Goal: Task Accomplishment & Management: Manage account settings

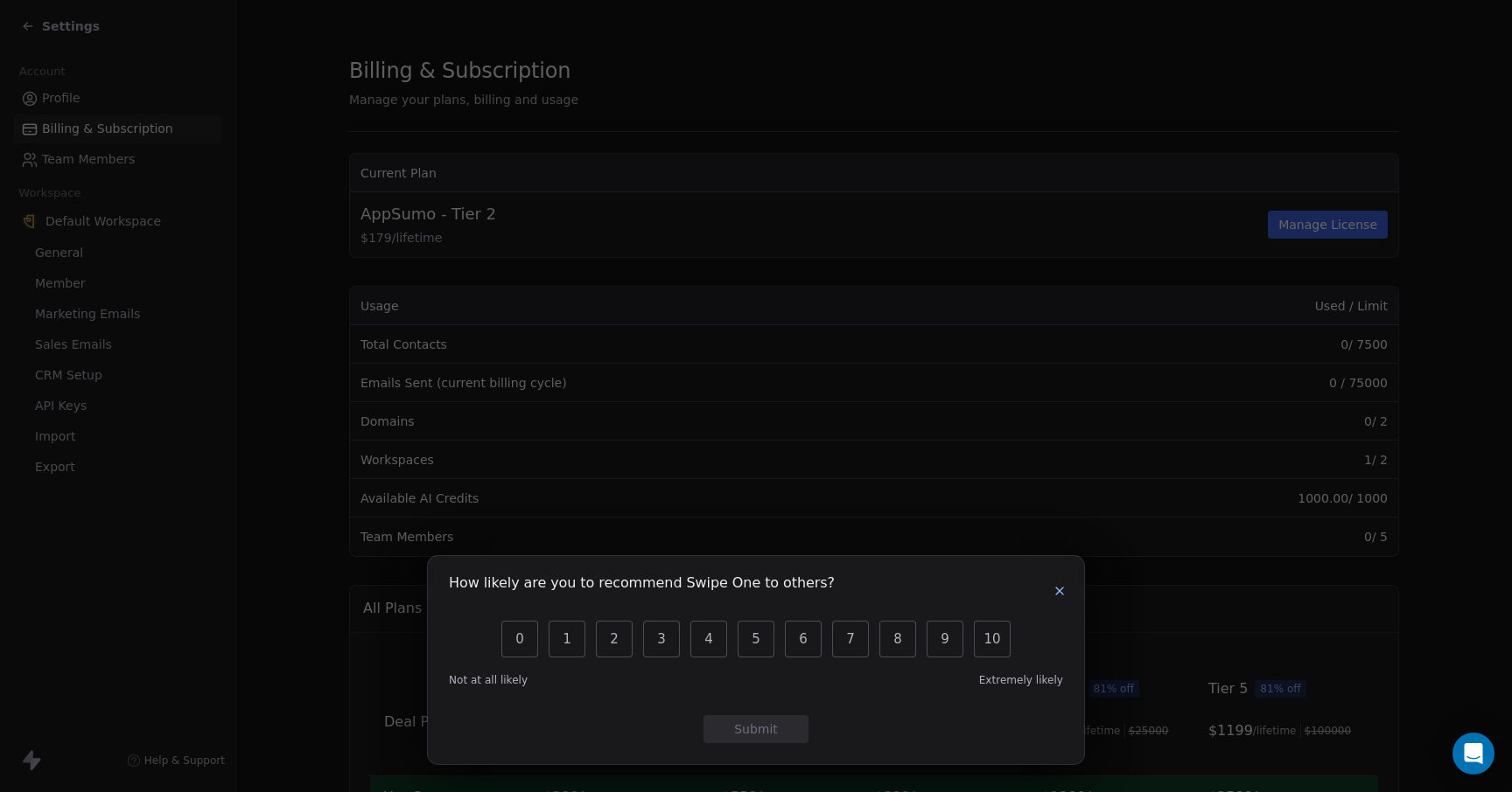
click at [1061, 588] on icon "button" at bounding box center [1060, 591] width 14 height 14
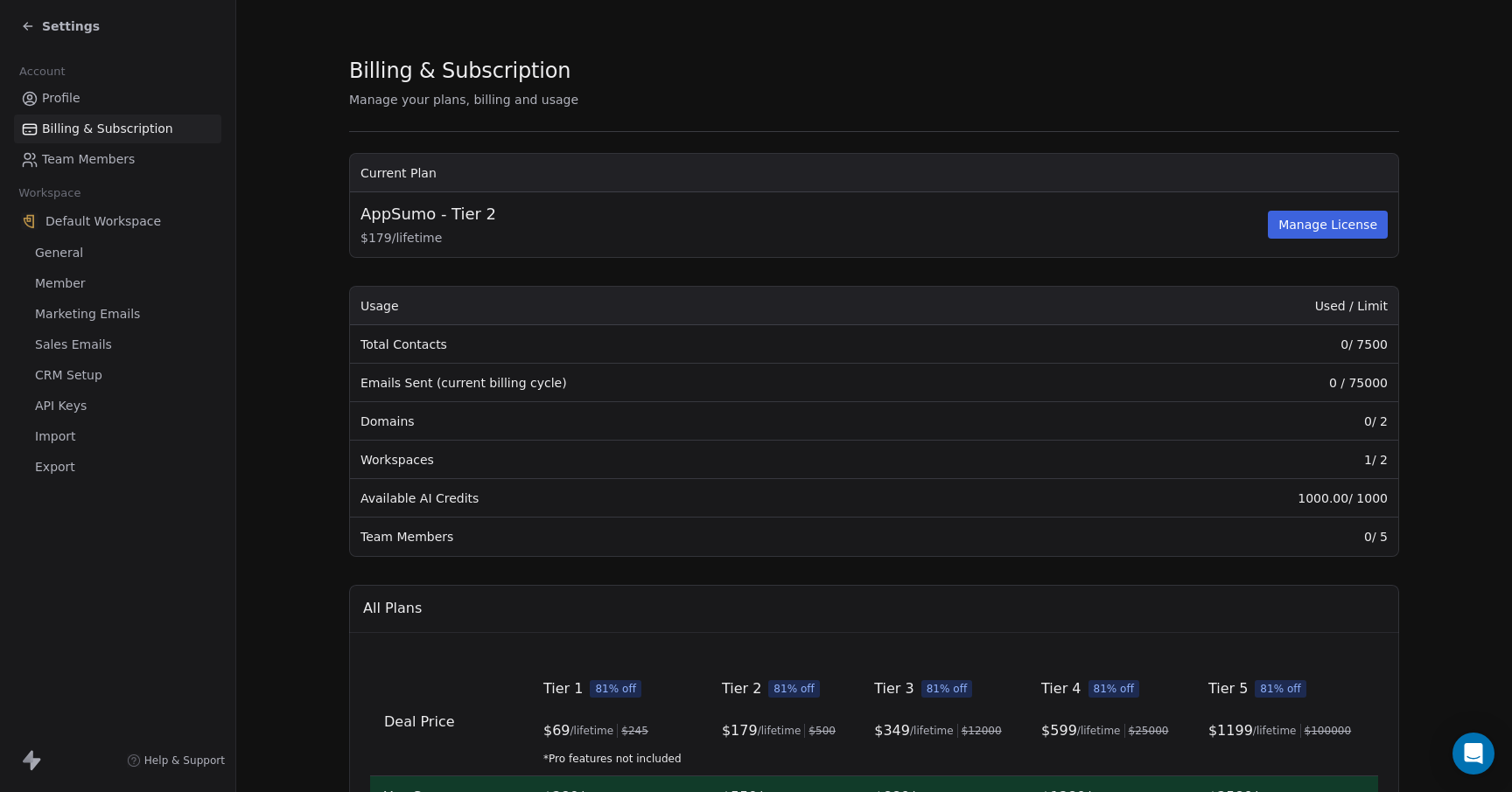
click at [94, 253] on link "General" at bounding box center [117, 253] width 207 height 28
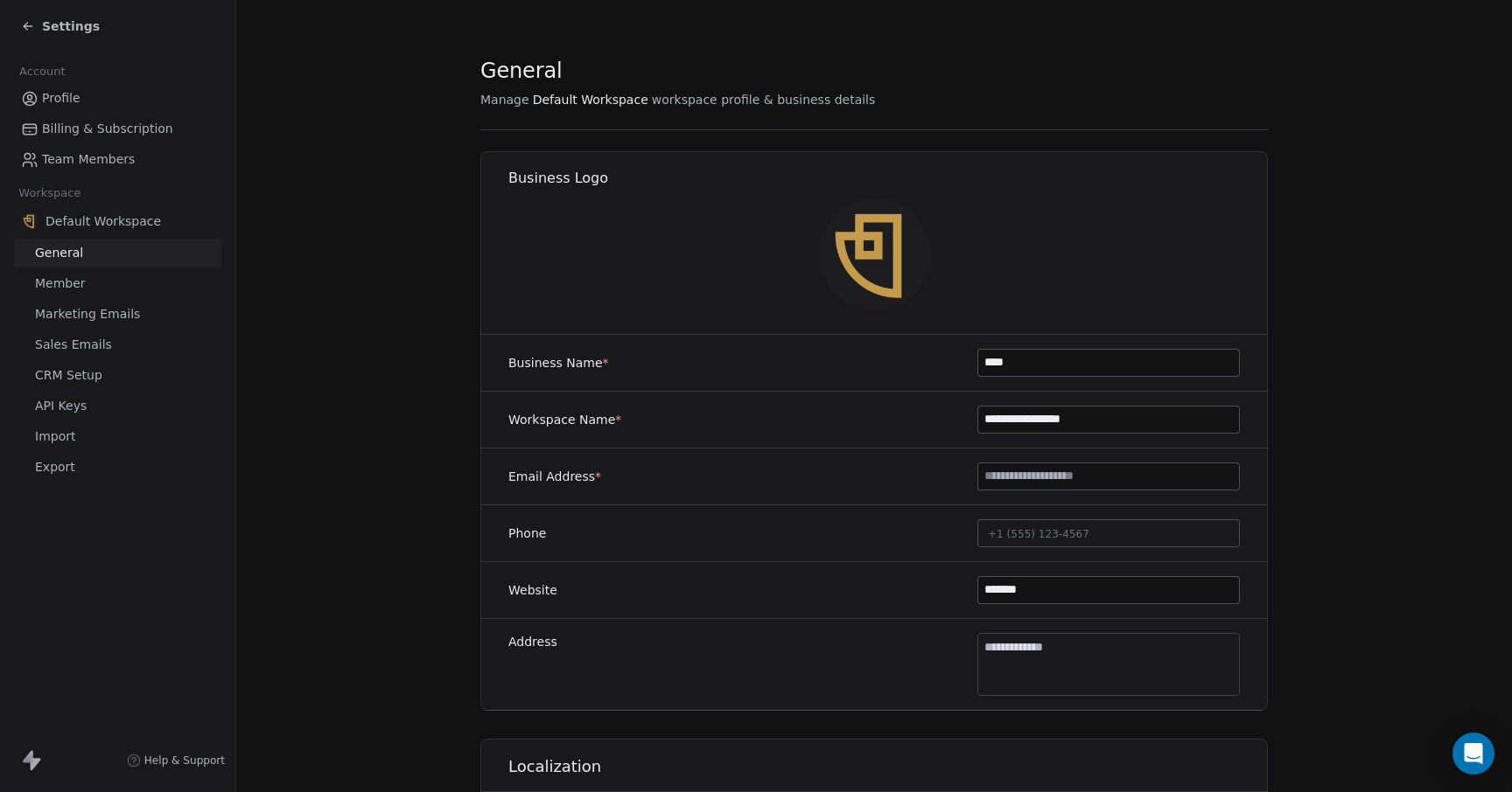
click at [103, 275] on link "Member" at bounding box center [117, 284] width 207 height 28
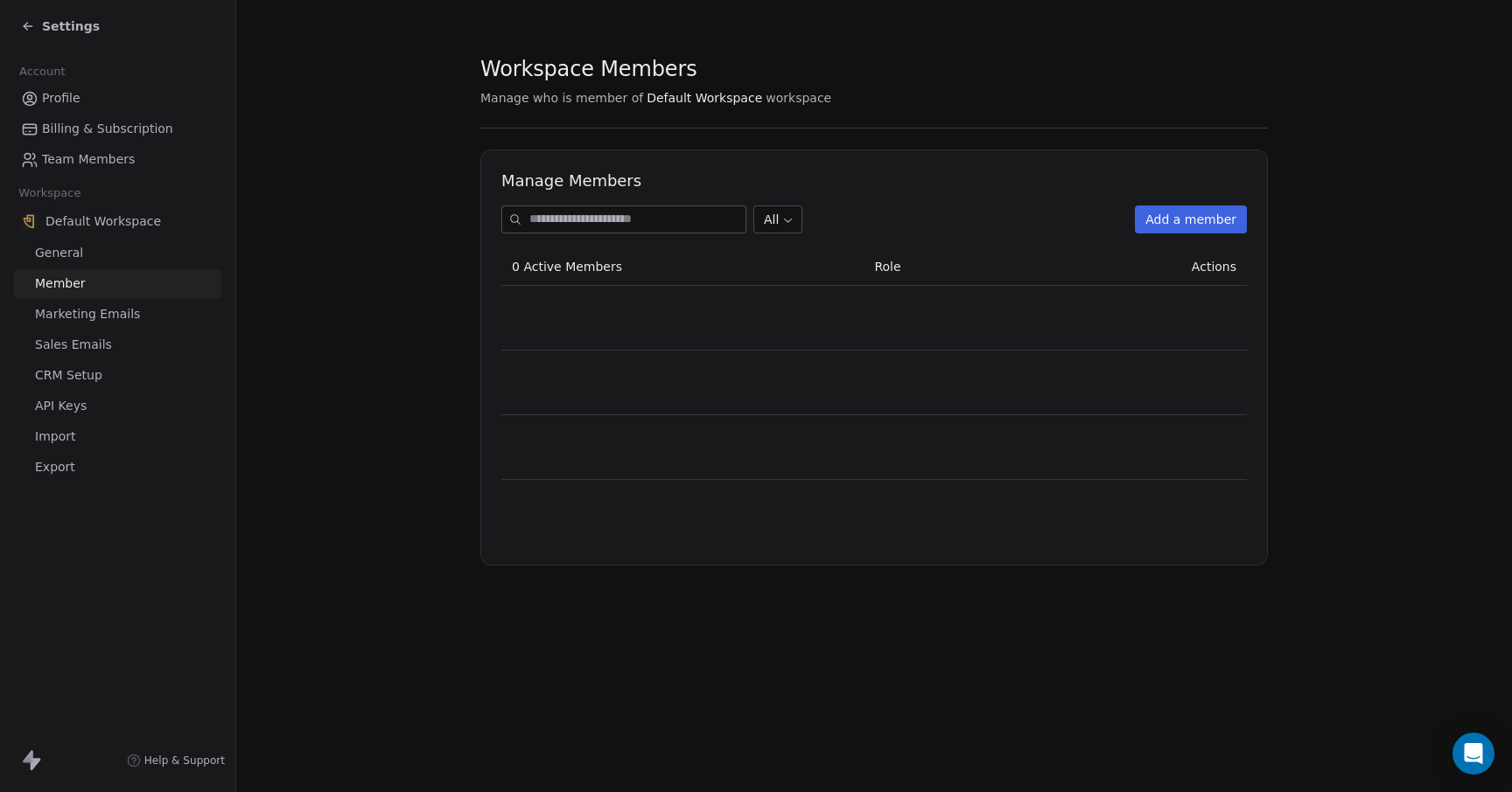
click at [117, 305] on span "Marketing Emails" at bounding box center [87, 314] width 105 height 19
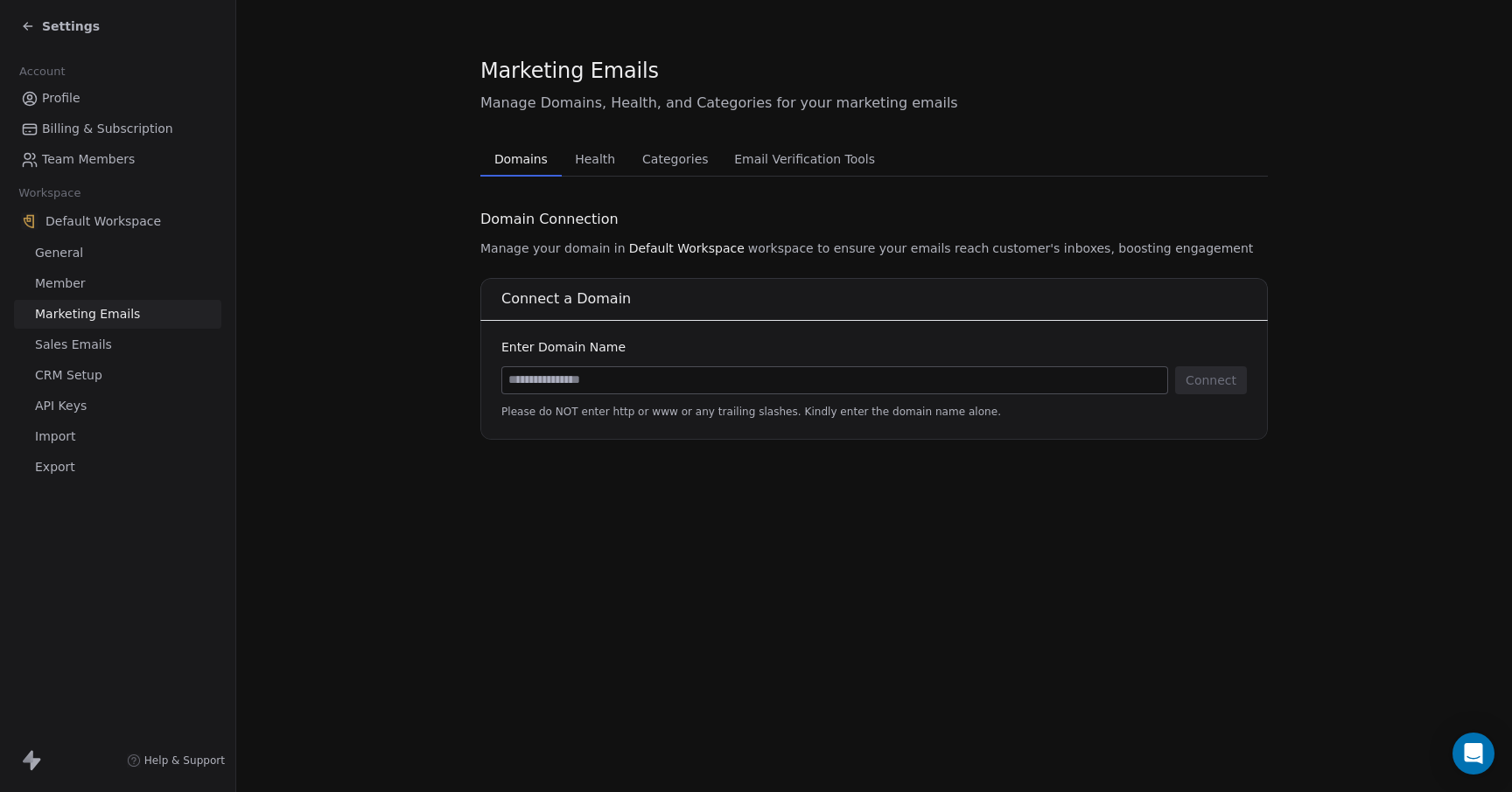
click at [119, 352] on link "Sales Emails" at bounding box center [117, 345] width 207 height 28
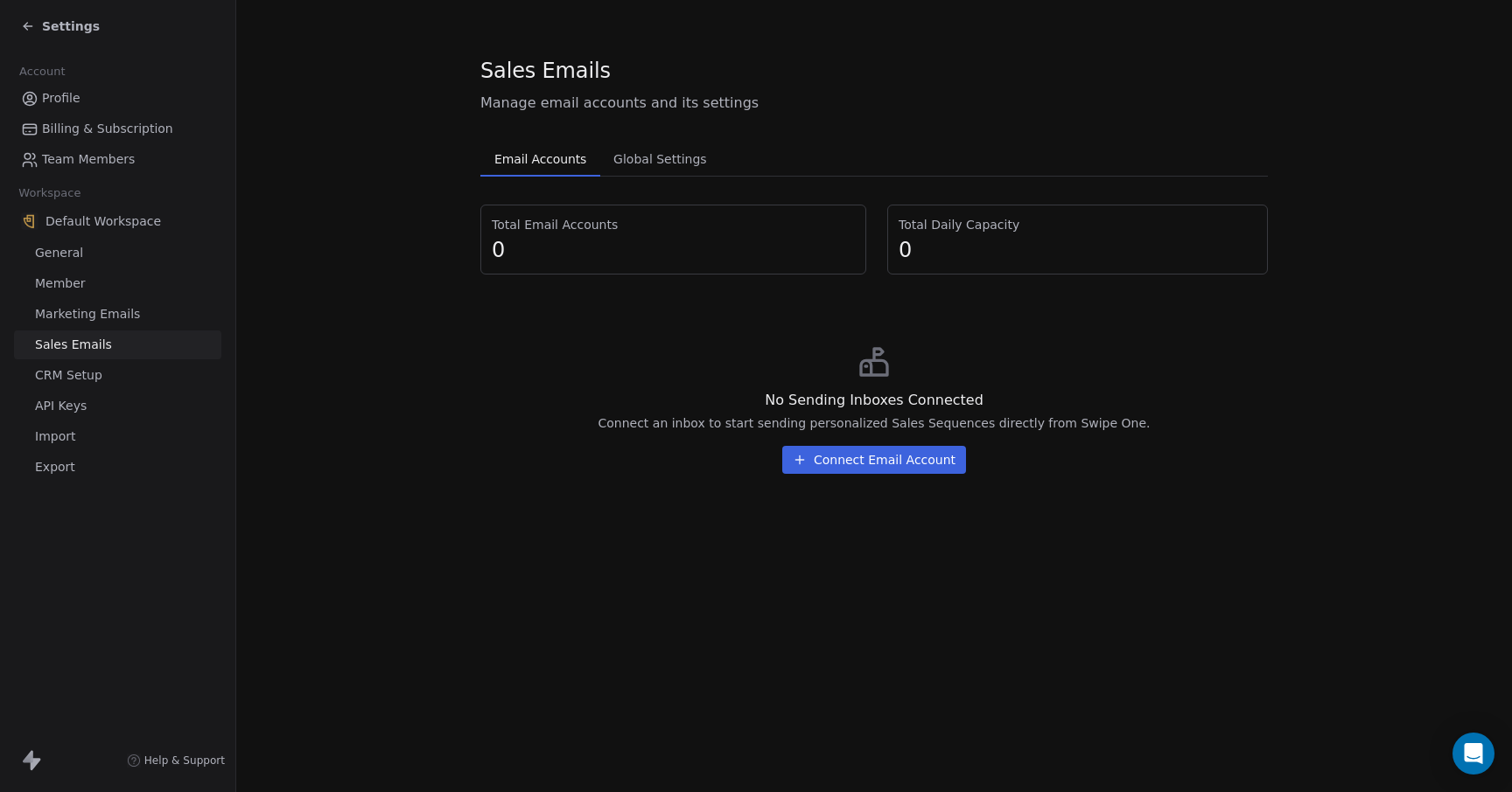
click at [123, 369] on link "CRM Setup" at bounding box center [117, 375] width 207 height 28
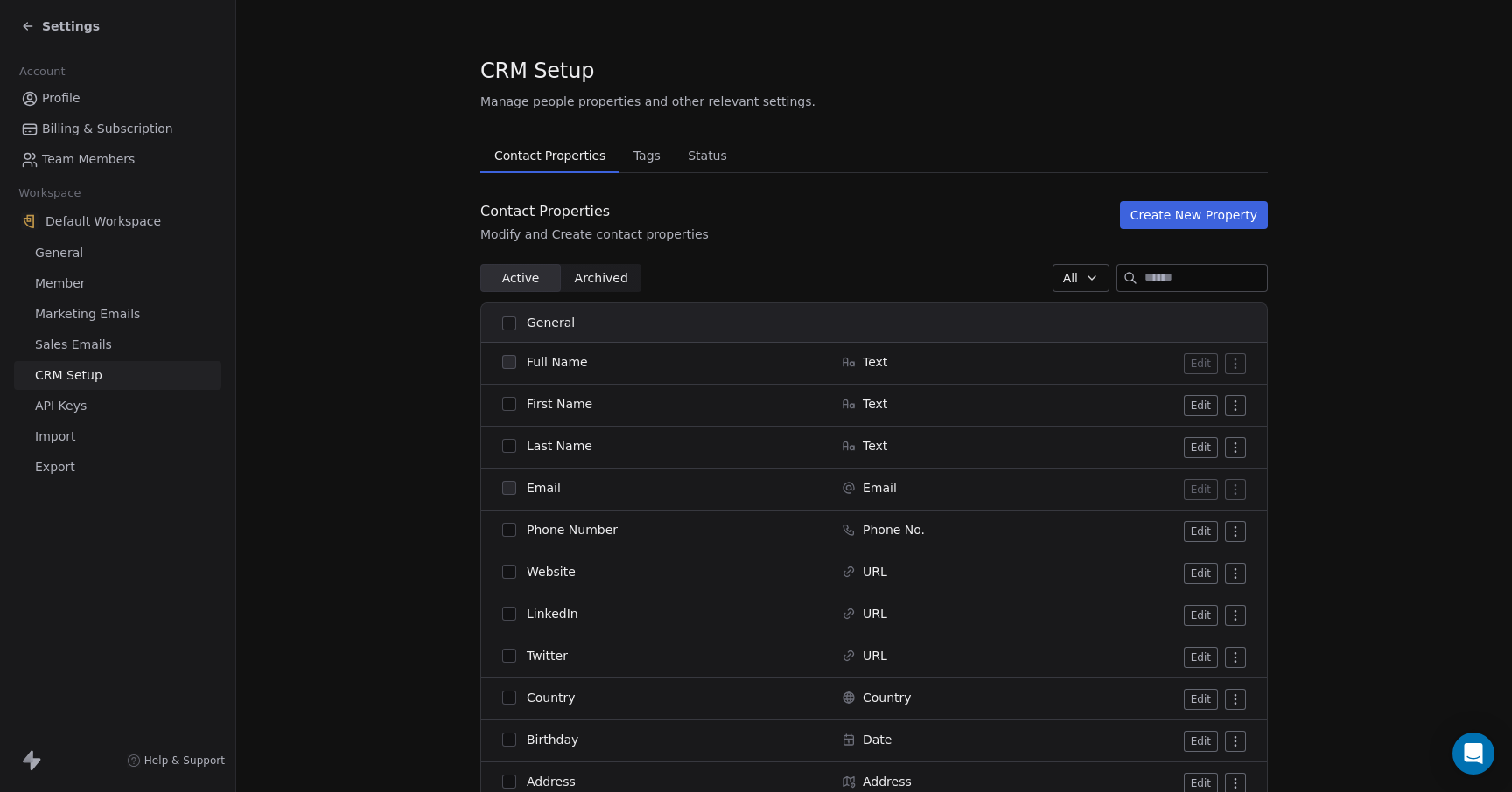
click at [127, 398] on link "API Keys" at bounding box center [117, 406] width 207 height 28
